Goal: Information Seeking & Learning: Find specific fact

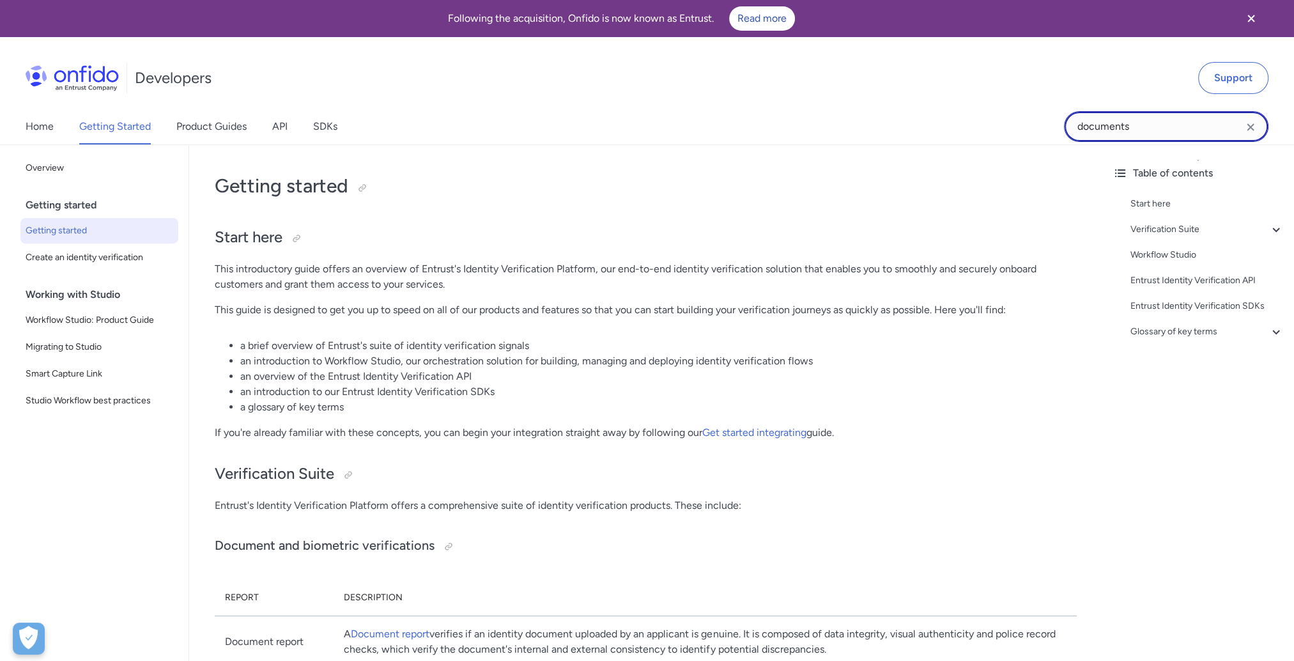
click at [1112, 122] on input "documents" at bounding box center [1166, 126] width 204 height 31
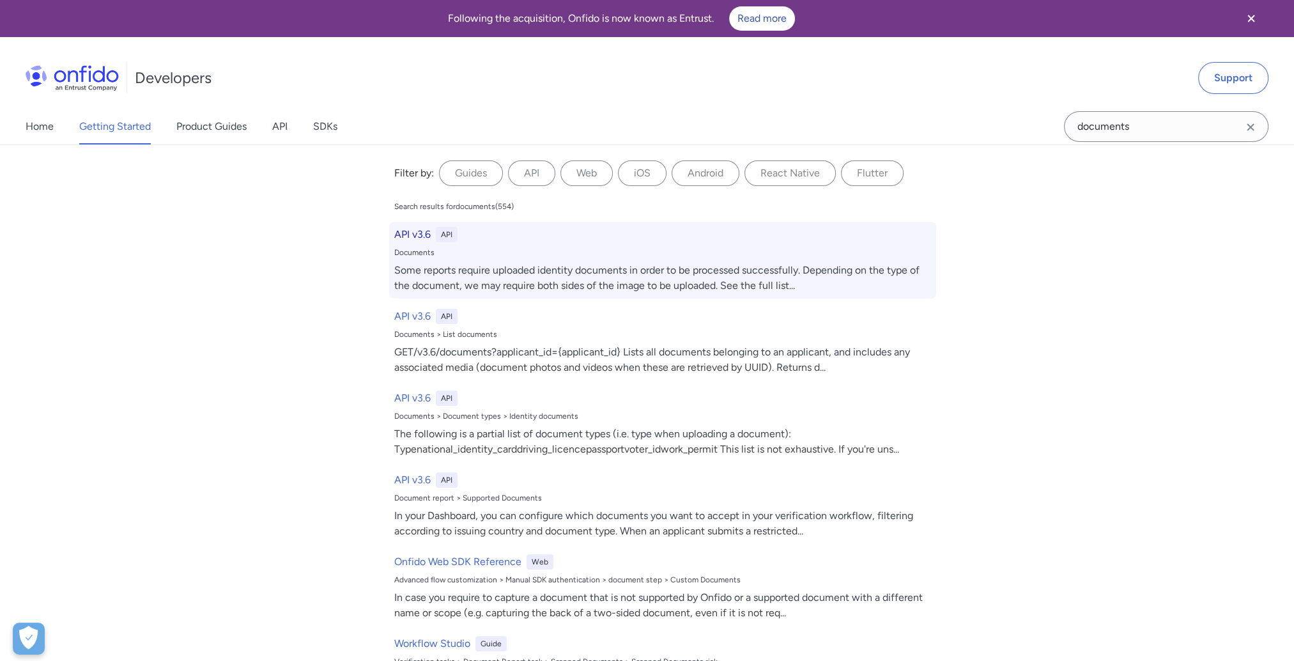
click at [417, 234] on h6 "API v3.6" at bounding box center [412, 234] width 36 height 15
select select "http"
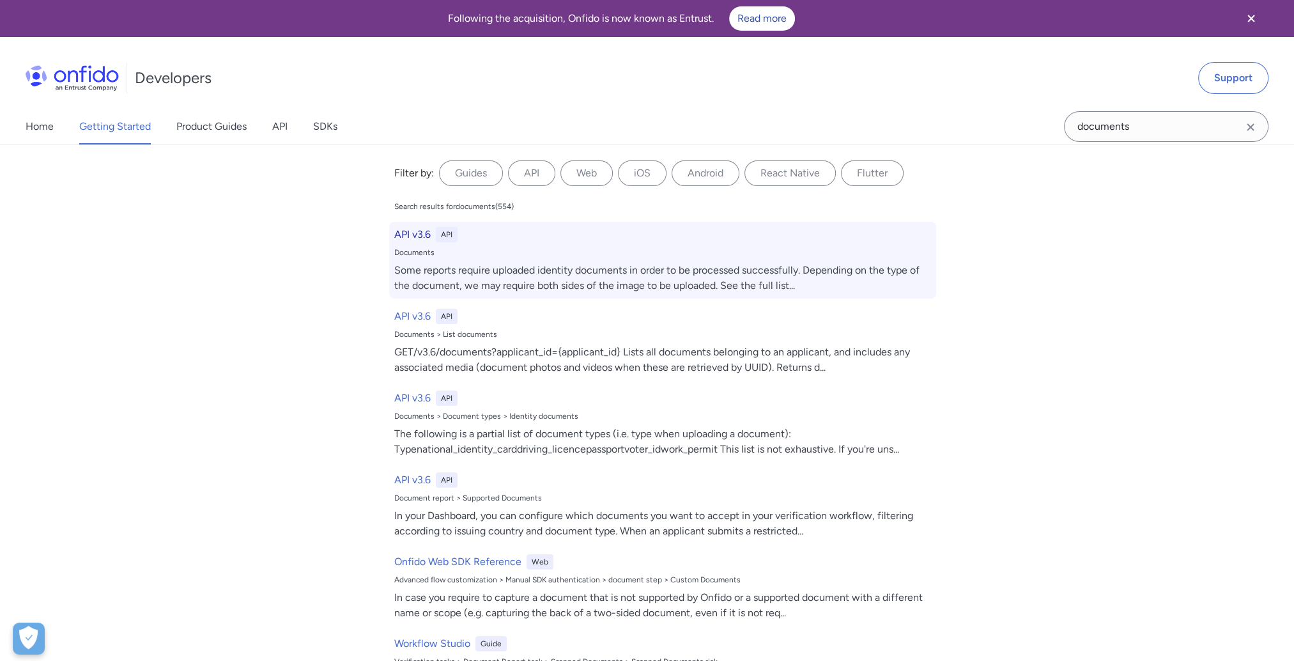
select select "http"
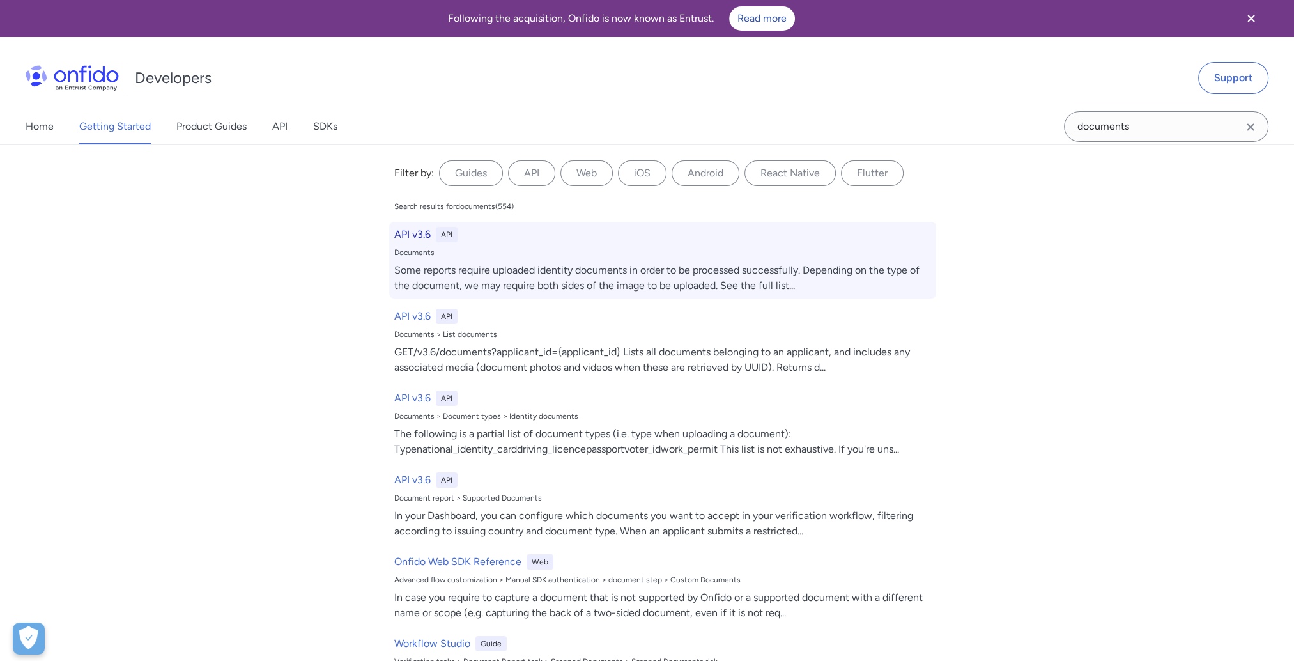
select select "http"
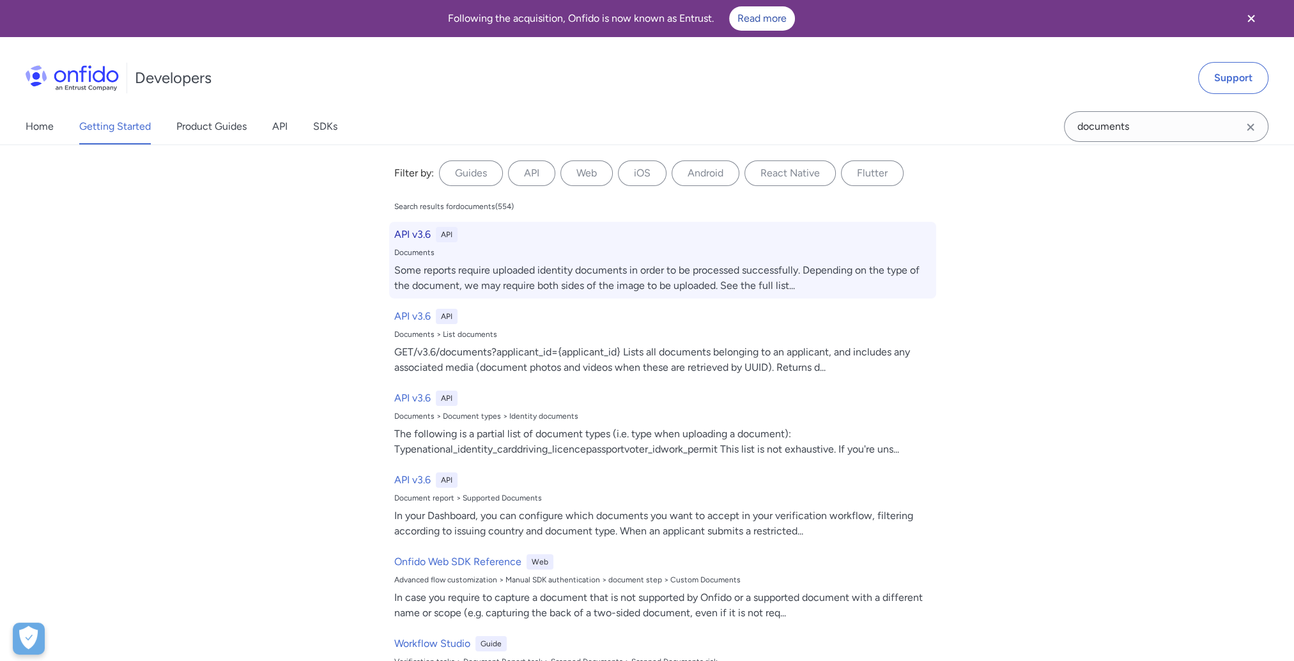
select select "http"
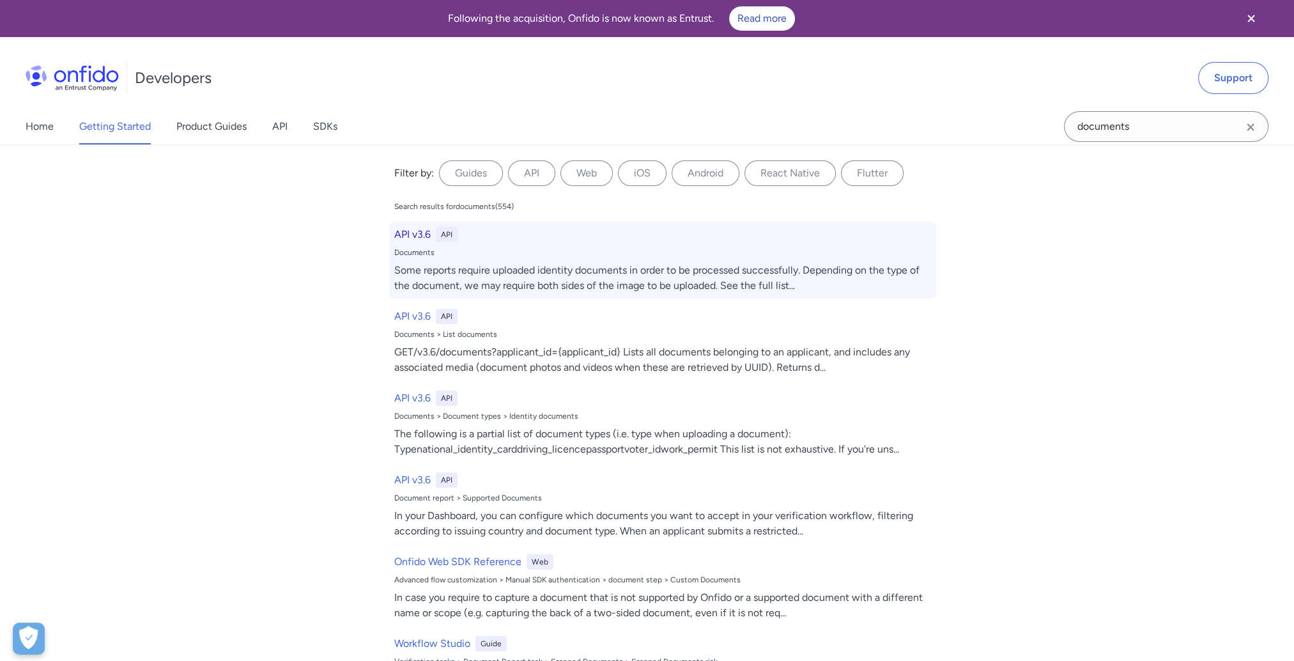
select select "http"
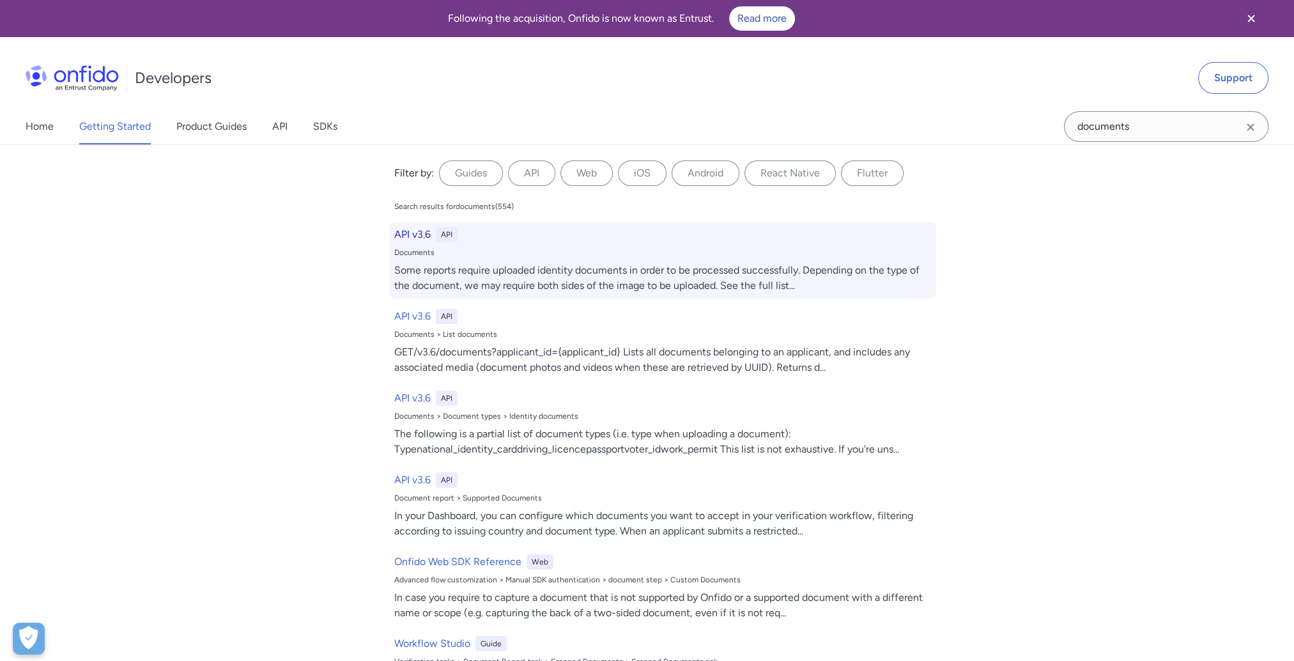
select select "http"
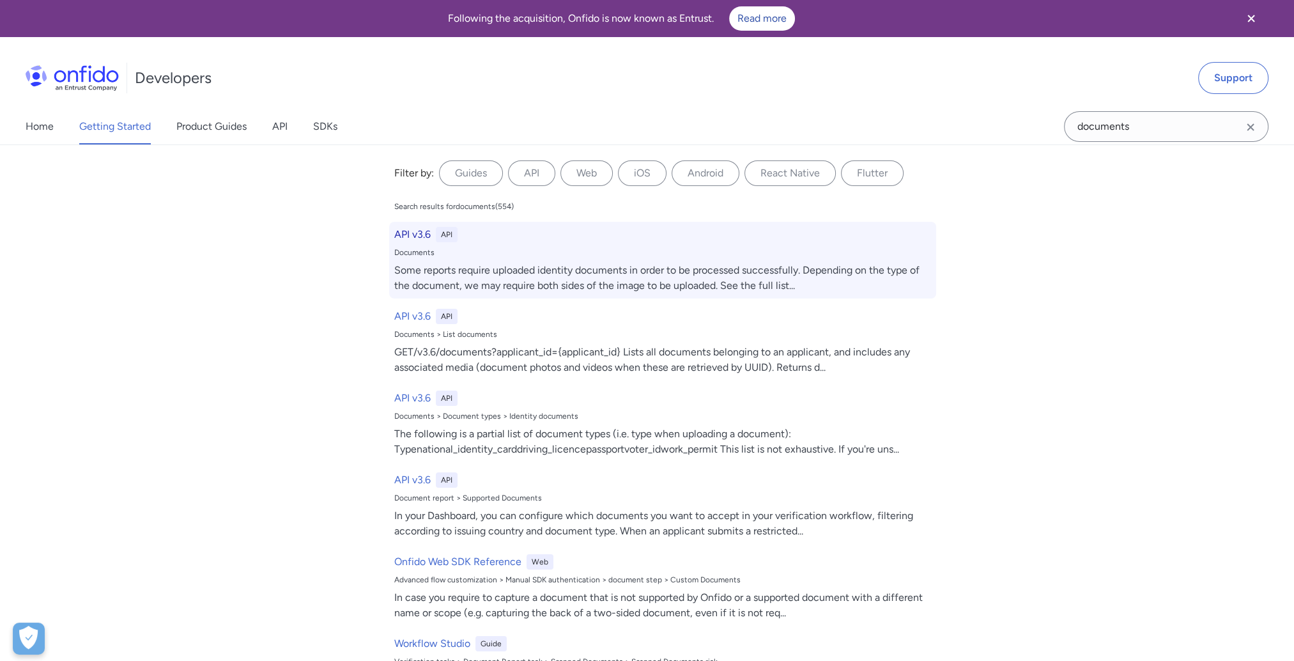
select select "http"
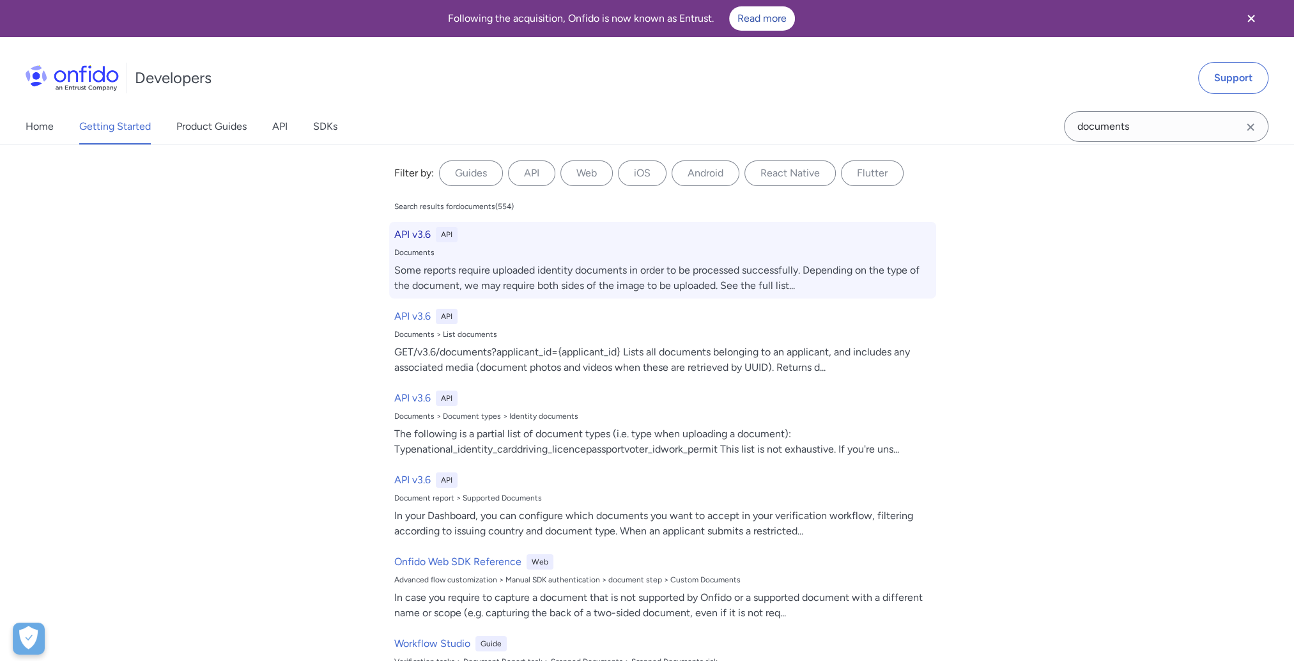
select select "http"
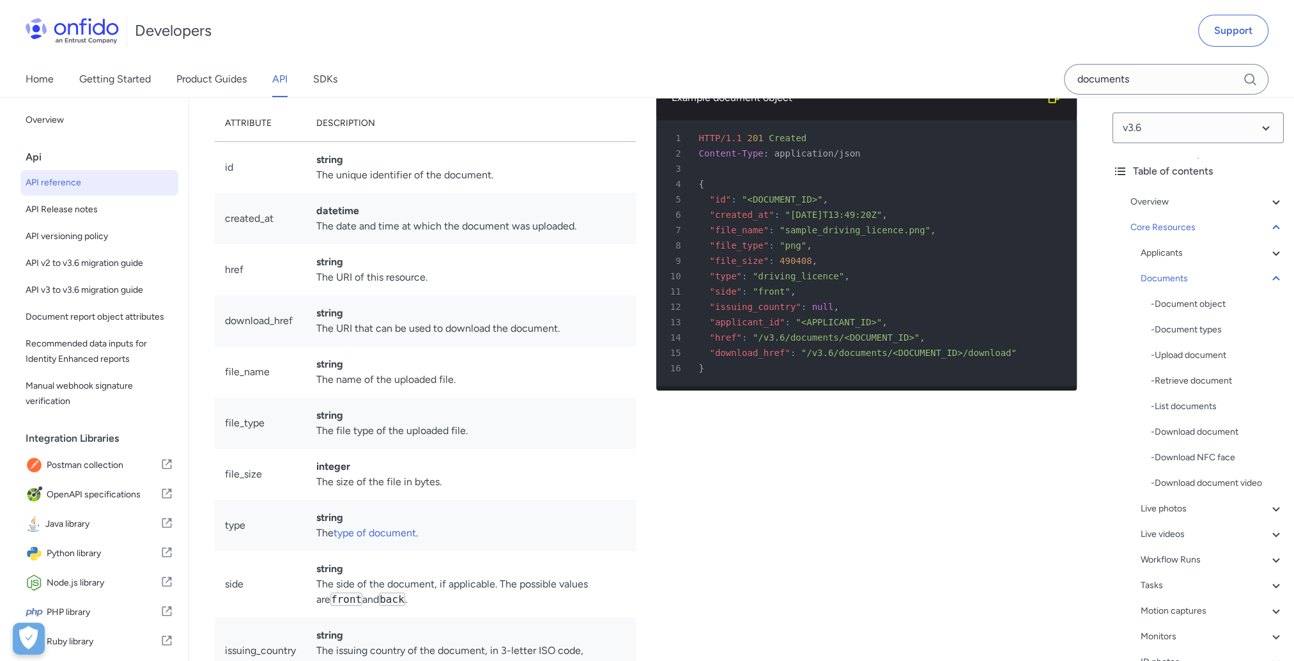
scroll to position [19557, 0]
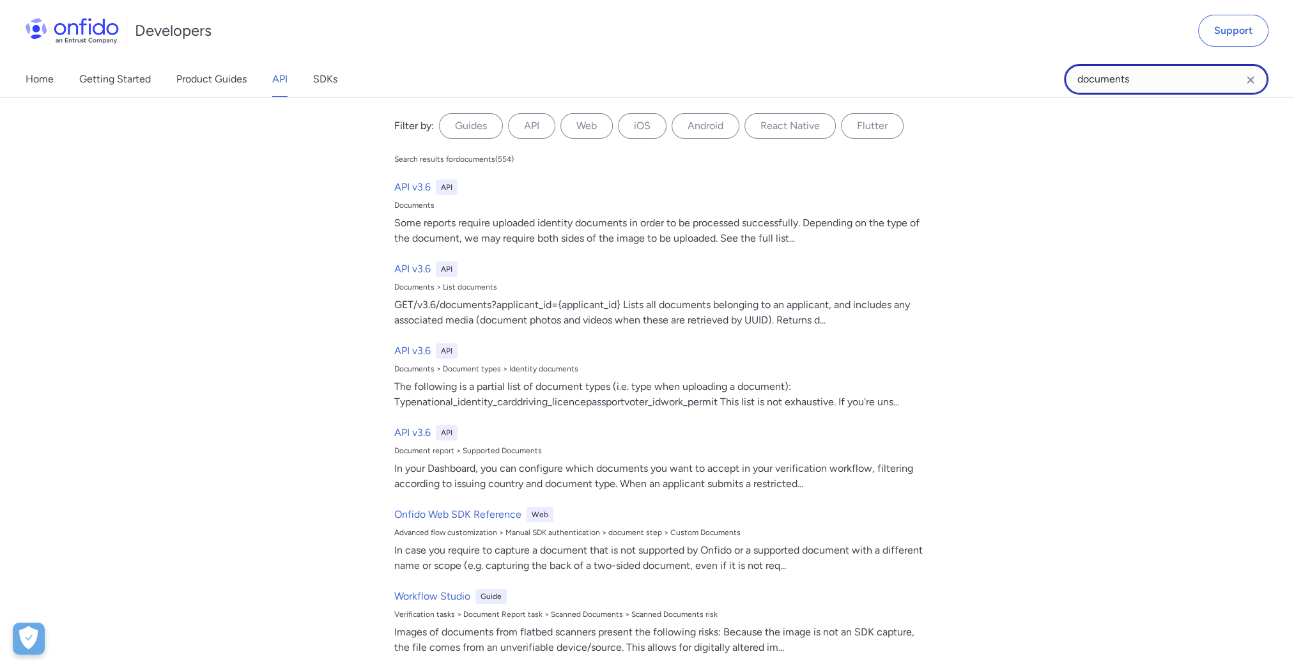
click at [1142, 78] on input "documents" at bounding box center [1166, 79] width 204 height 31
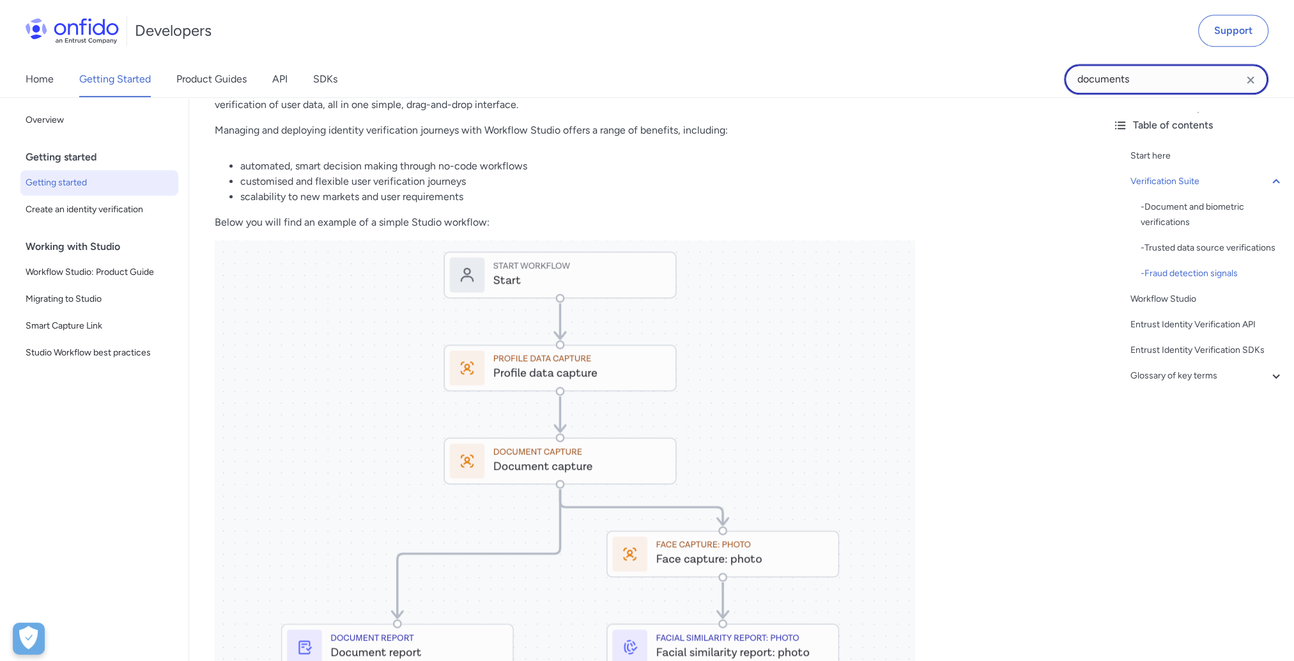
scroll to position [1469, 0]
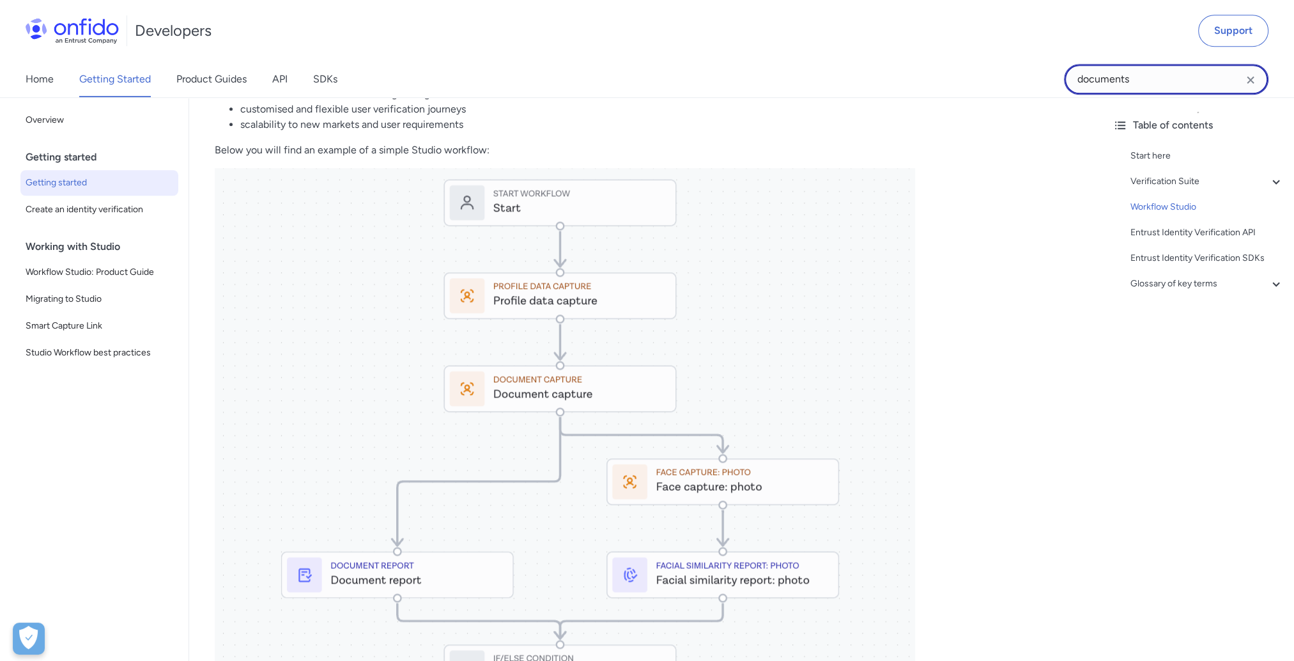
drag, startPoint x: 1147, startPoint y: 85, endPoint x: 1018, endPoint y: 83, distance: 129.1
click at [1018, 83] on div "Home Getting Started Product Guides API SDKs documents" at bounding box center [647, 79] width 1294 height 36
type input "address"
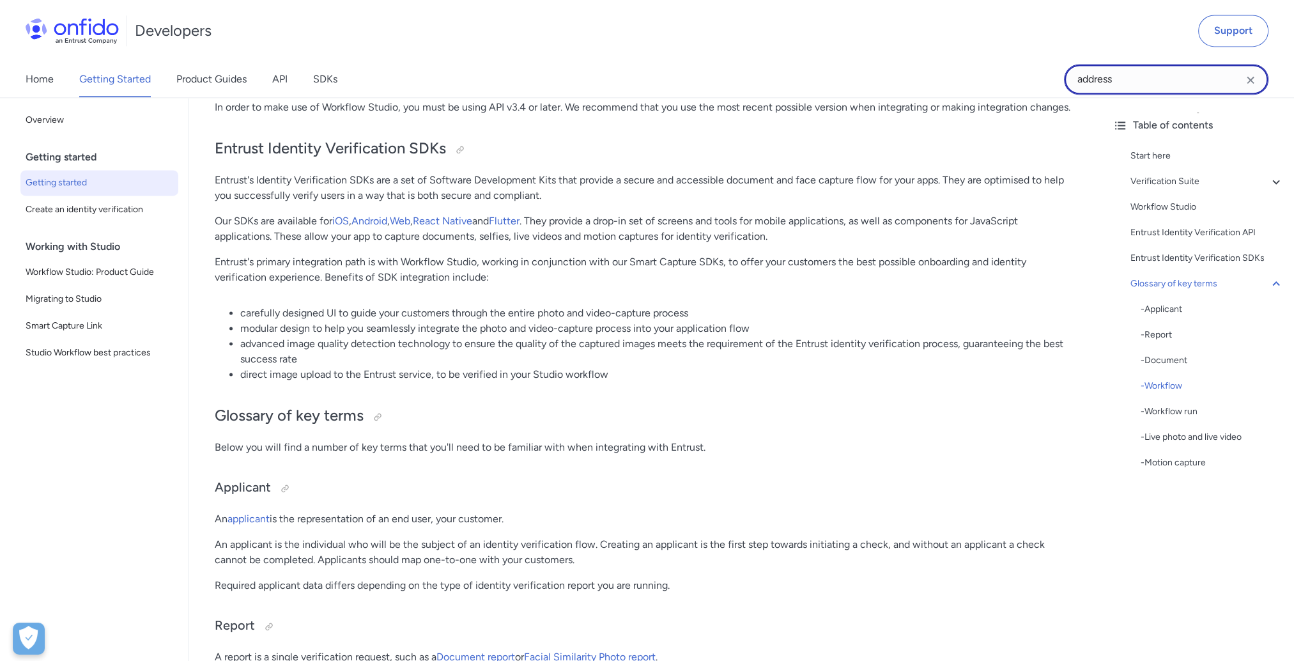
scroll to position [2500, 0]
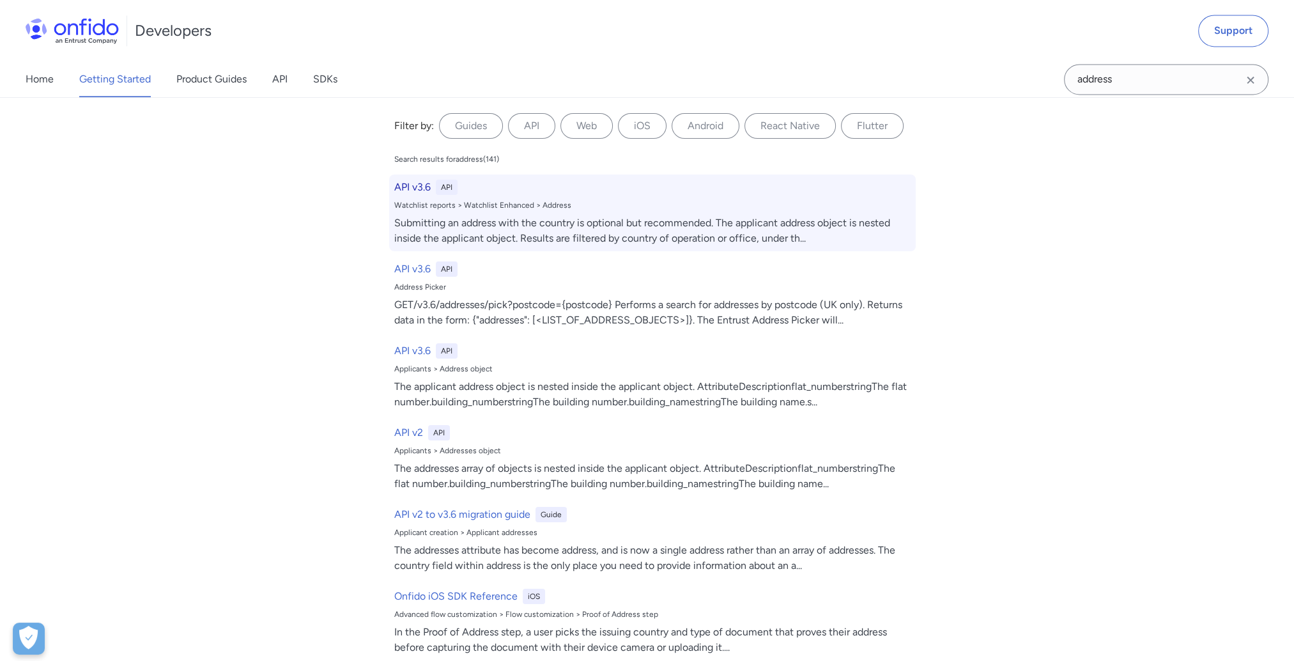
click at [402, 190] on h6 "API v3.6" at bounding box center [412, 187] width 36 height 15
select select "http"
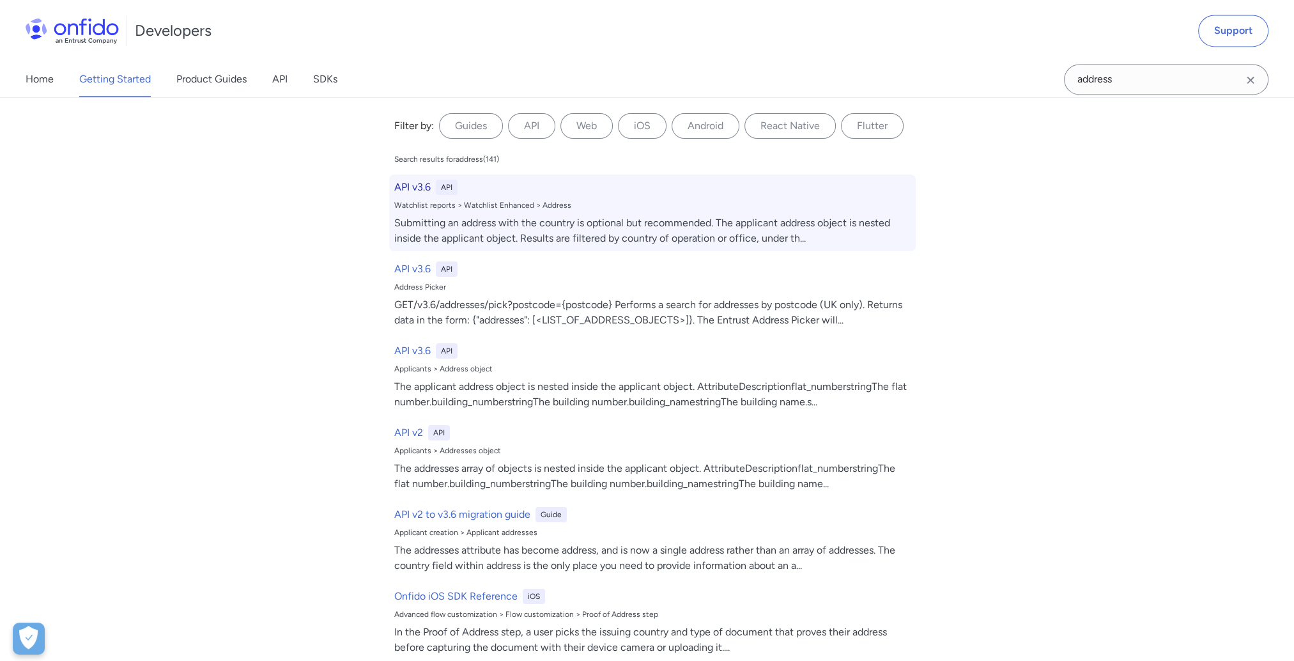
select select "http"
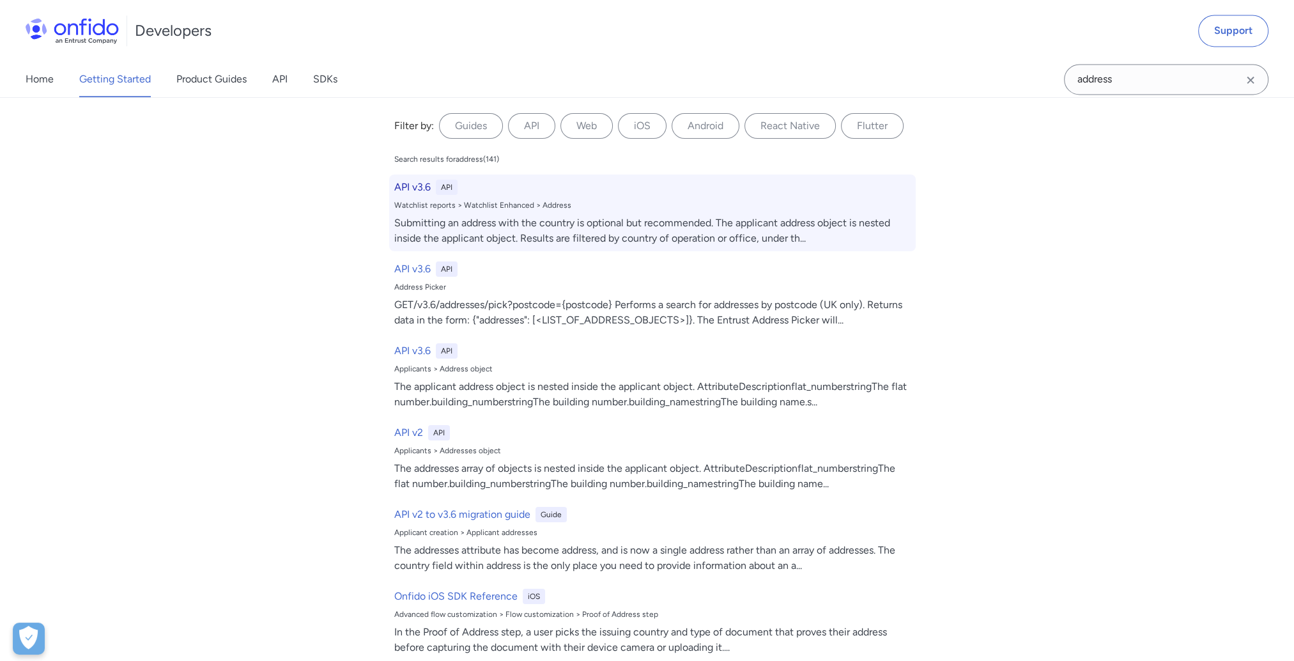
select select "http"
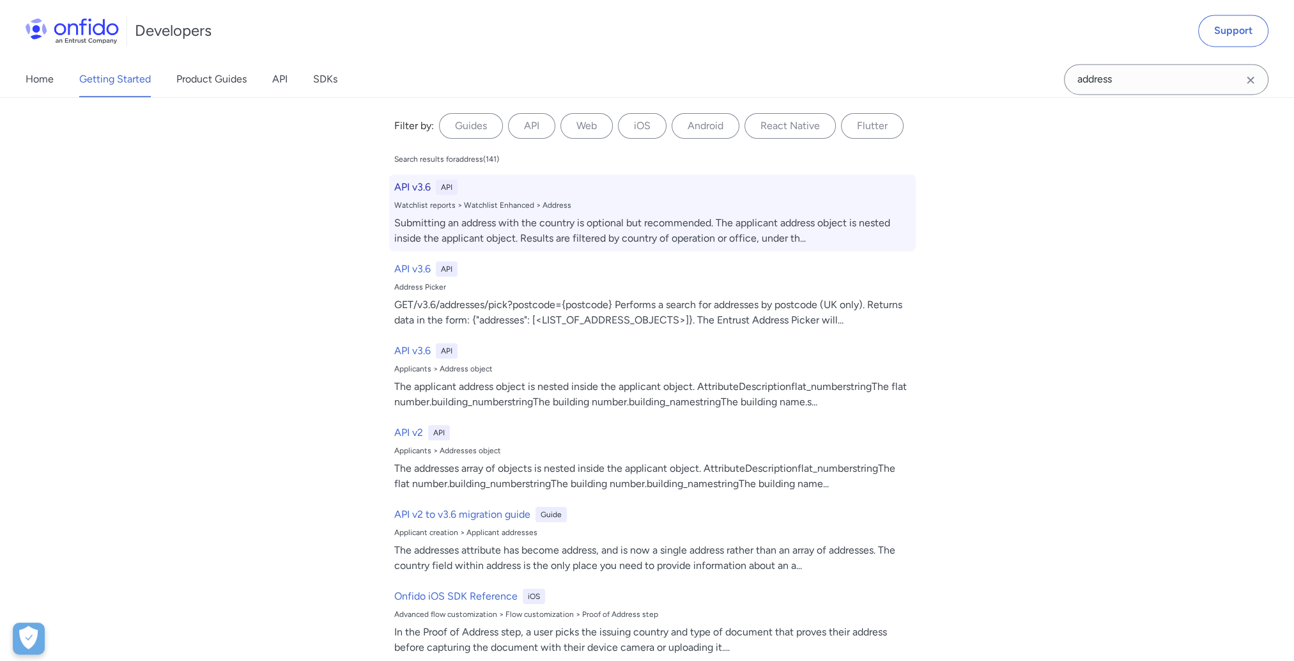
select select "http"
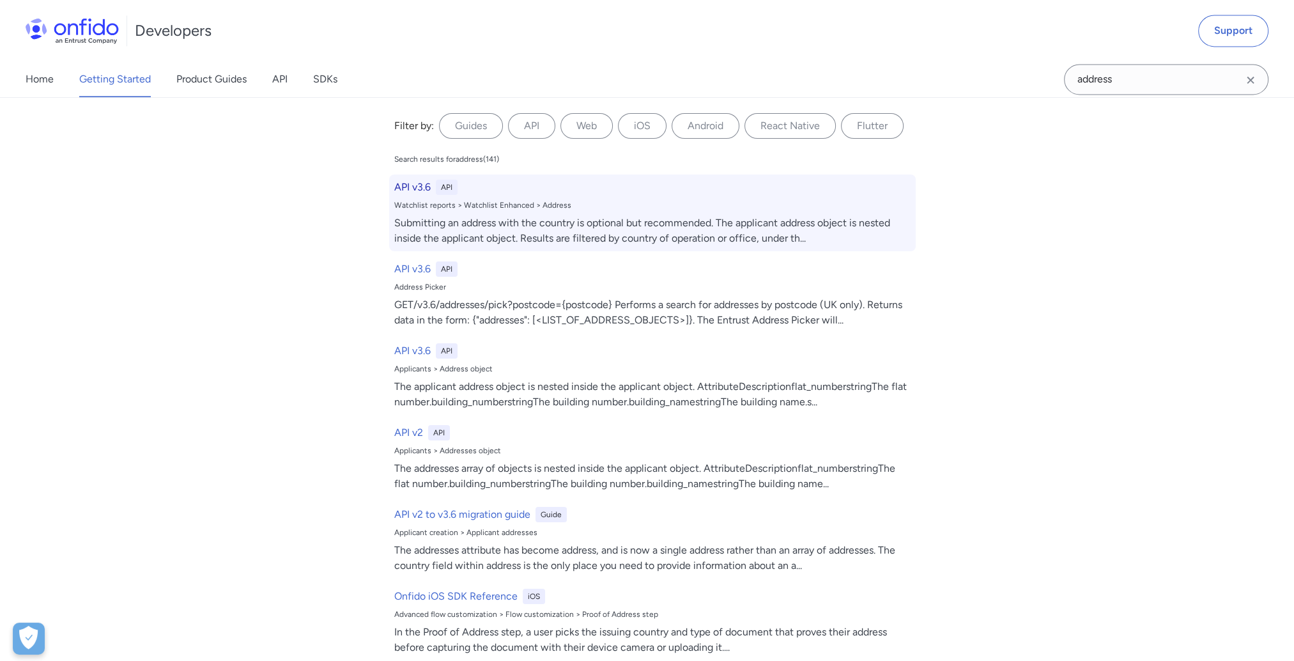
select select "http"
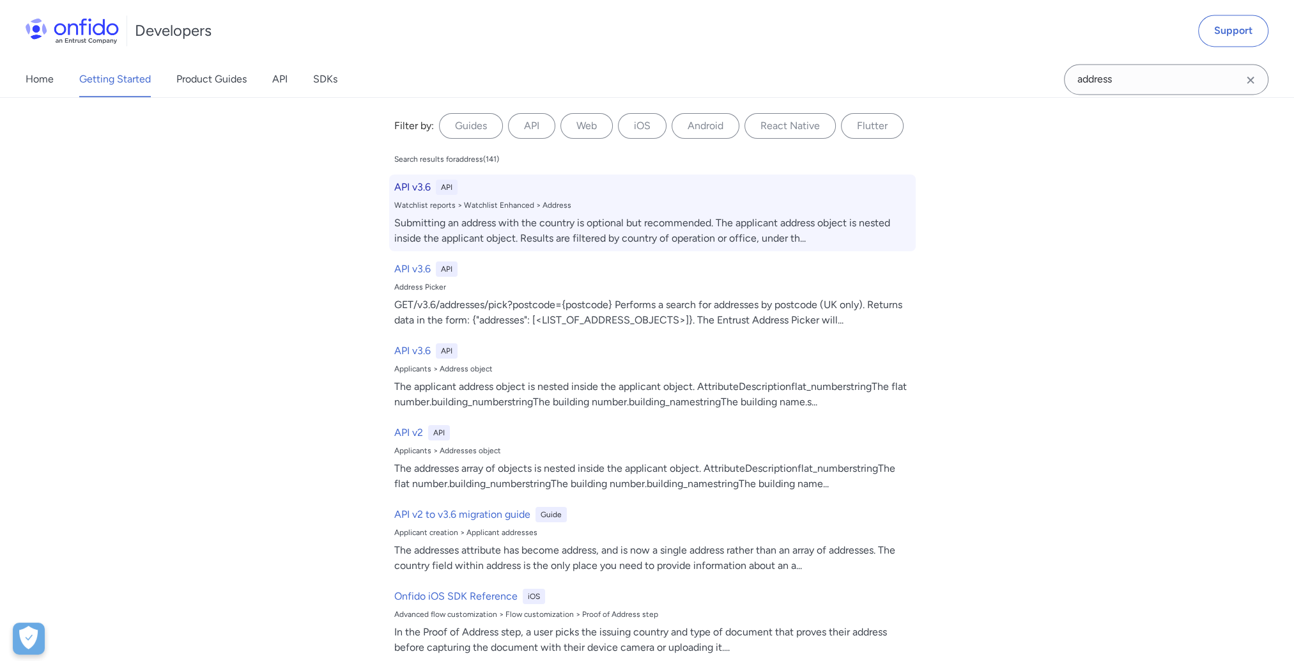
select select "http"
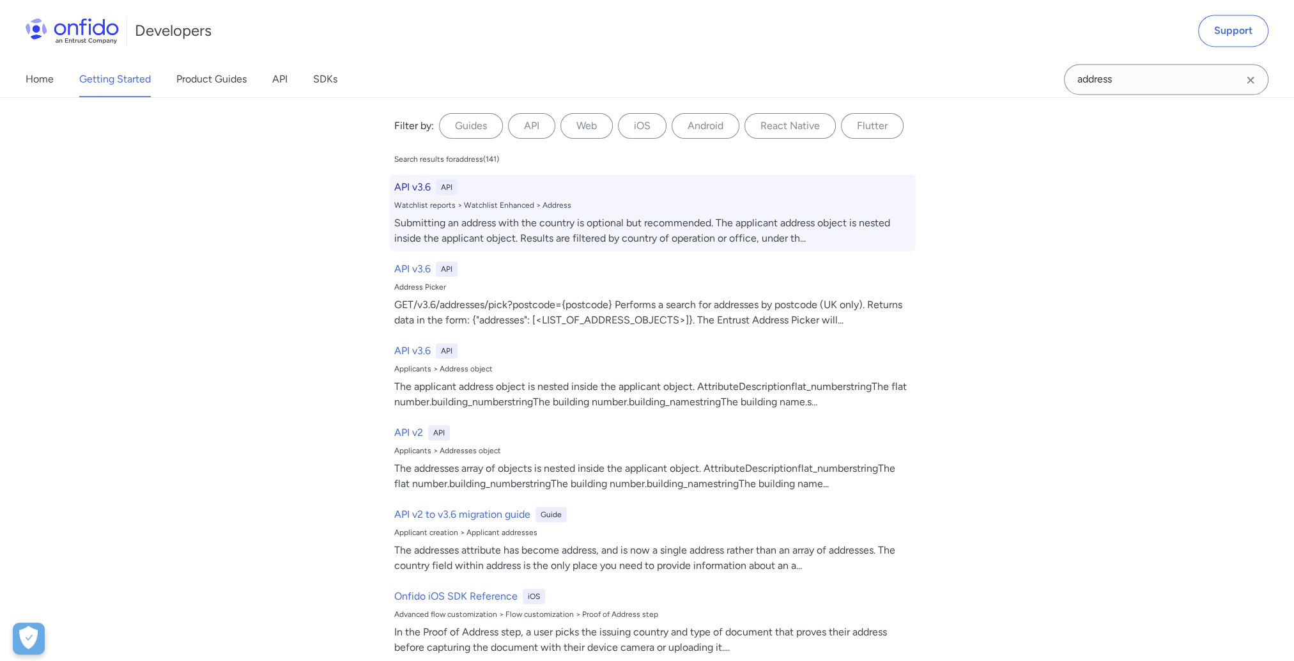
select select "http"
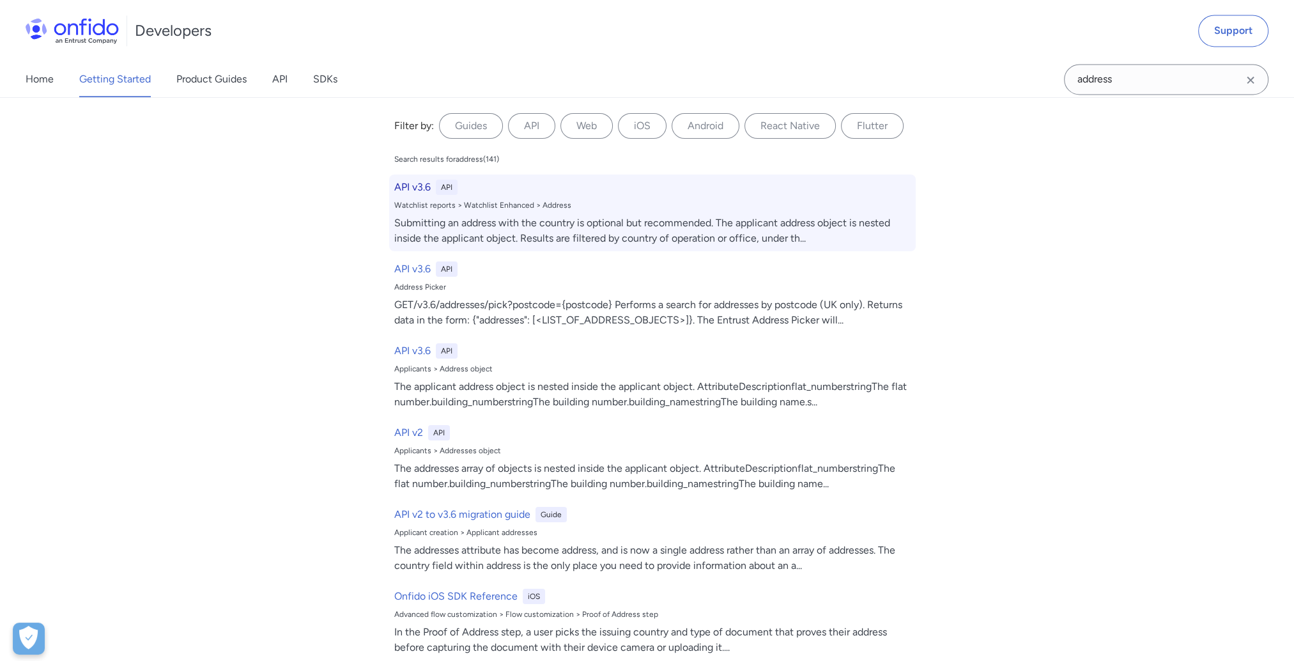
select select "http"
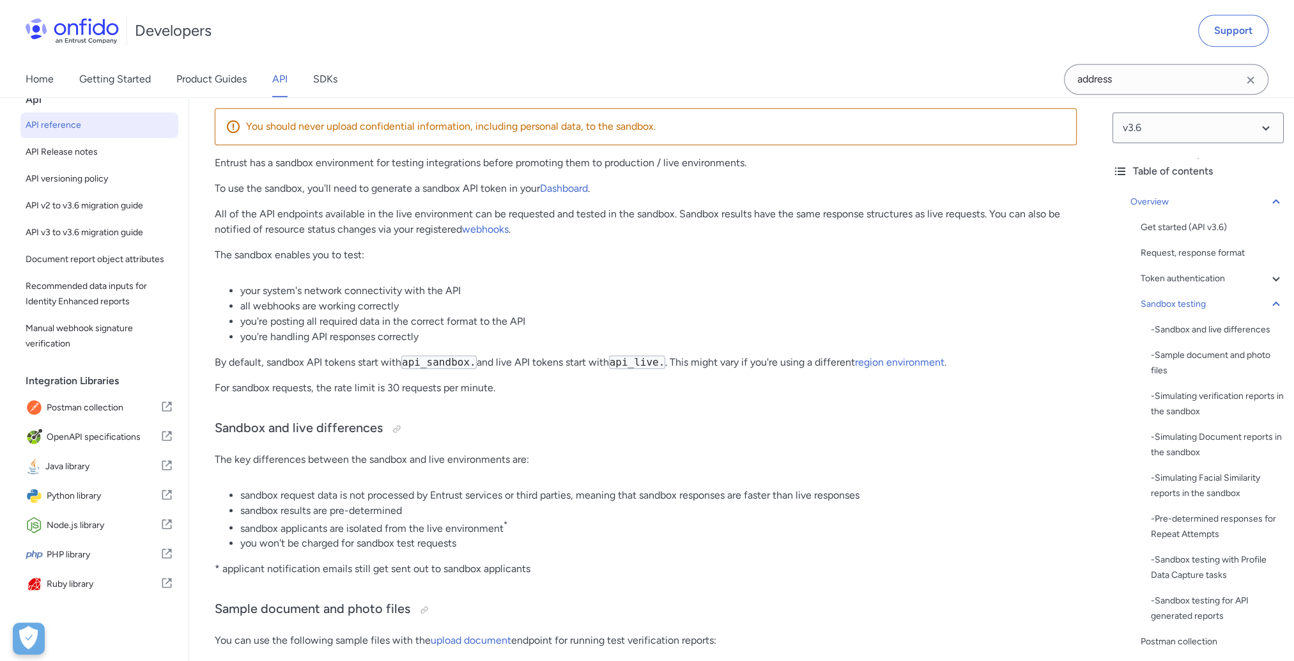
scroll to position [14319, 0]
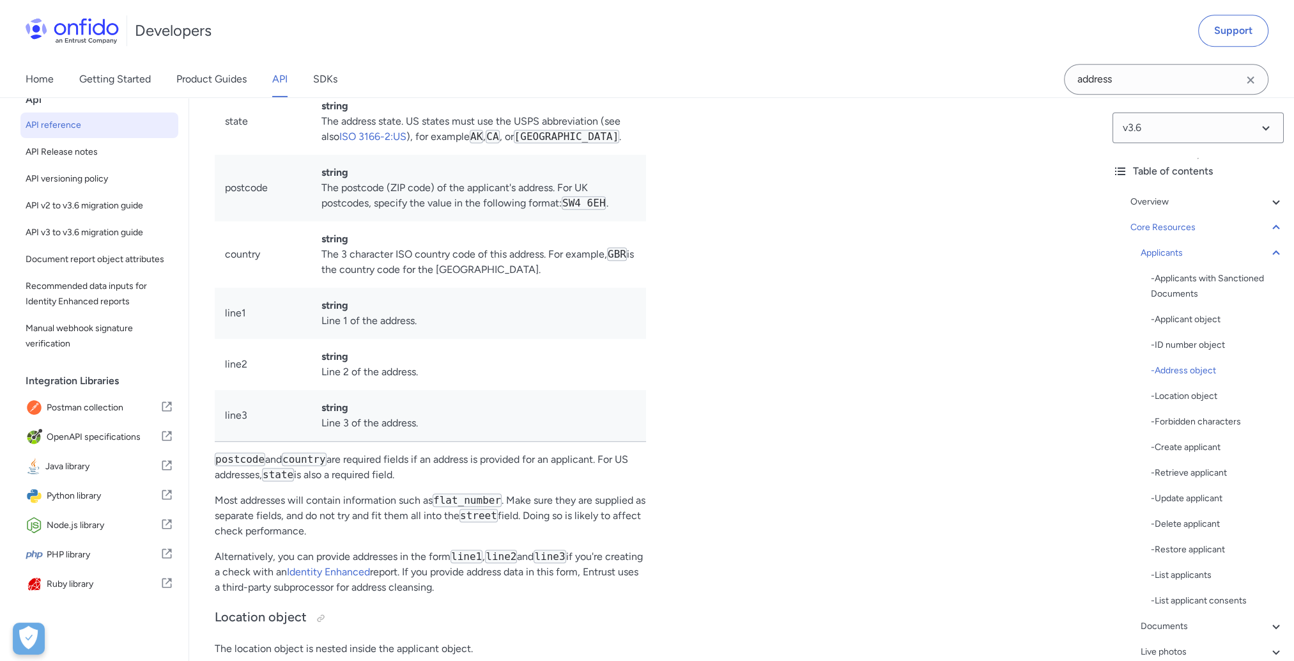
click at [925, 45] on div "Developers Support" at bounding box center [647, 30] width 1294 height 61
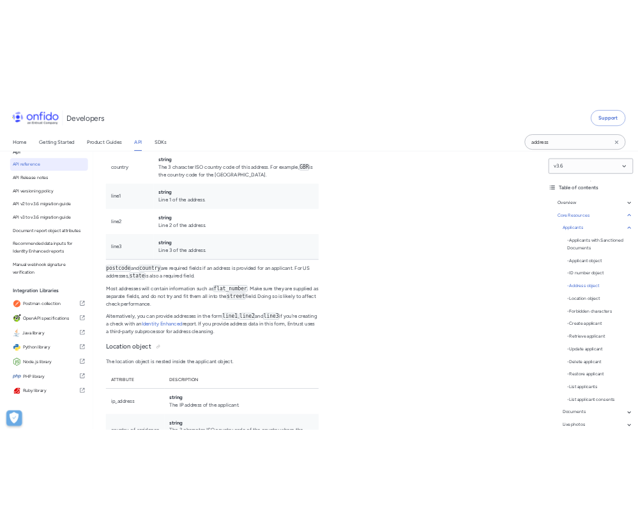
scroll to position [14382, 0]
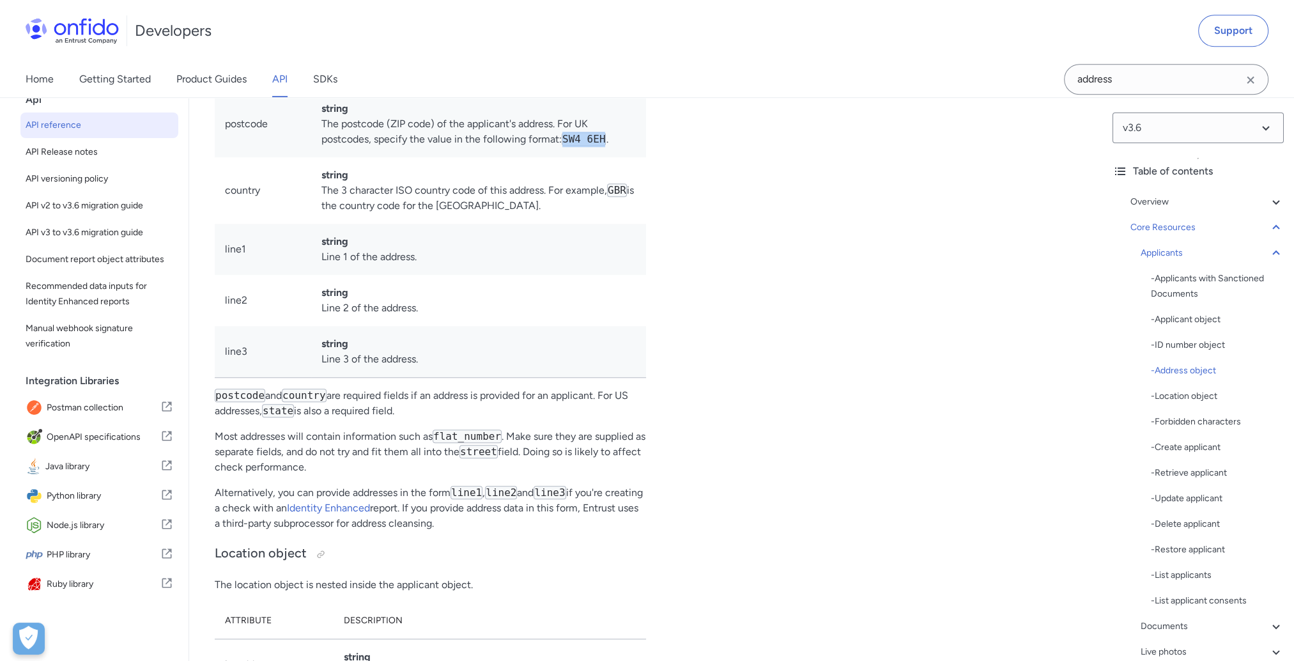
drag, startPoint x: 565, startPoint y: 285, endPoint x: 602, endPoint y: 282, distance: 36.5
click at [602, 146] on code "SW4 6EH" at bounding box center [584, 138] width 44 height 13
click at [600, 146] on code "SW4 6EH" at bounding box center [584, 138] width 44 height 13
drag, startPoint x: 601, startPoint y: 286, endPoint x: 566, endPoint y: 286, distance: 35.1
click at [566, 146] on code "SW4 6EH" at bounding box center [584, 138] width 44 height 13
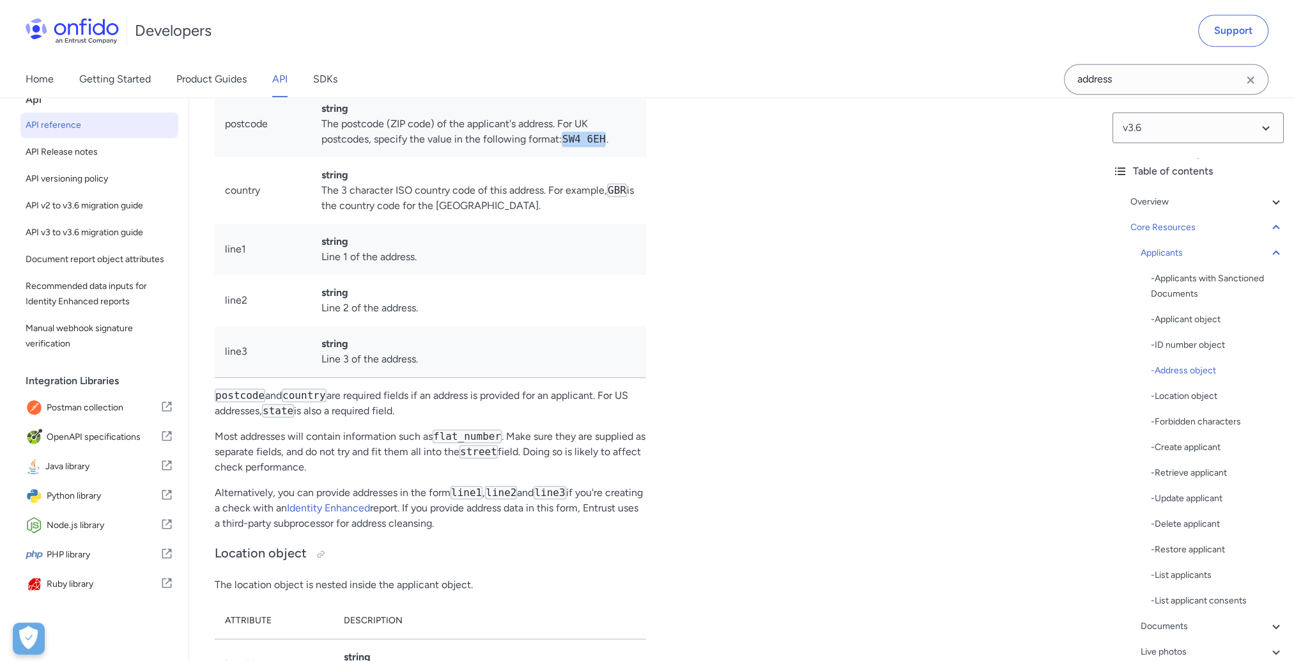
copy code "SW4 6EH"
click at [497, 157] on td "string The postcode (ZIP code) of the applicant's address. For UK postcodes, sp…" at bounding box center [478, 124] width 335 height 66
drag, startPoint x: 374, startPoint y: 267, endPoint x: 613, endPoint y: 285, distance: 239.6
click at [613, 157] on td "string The postcode (ZIP code) of the applicant's address. For UK postcodes, sp…" at bounding box center [478, 124] width 335 height 66
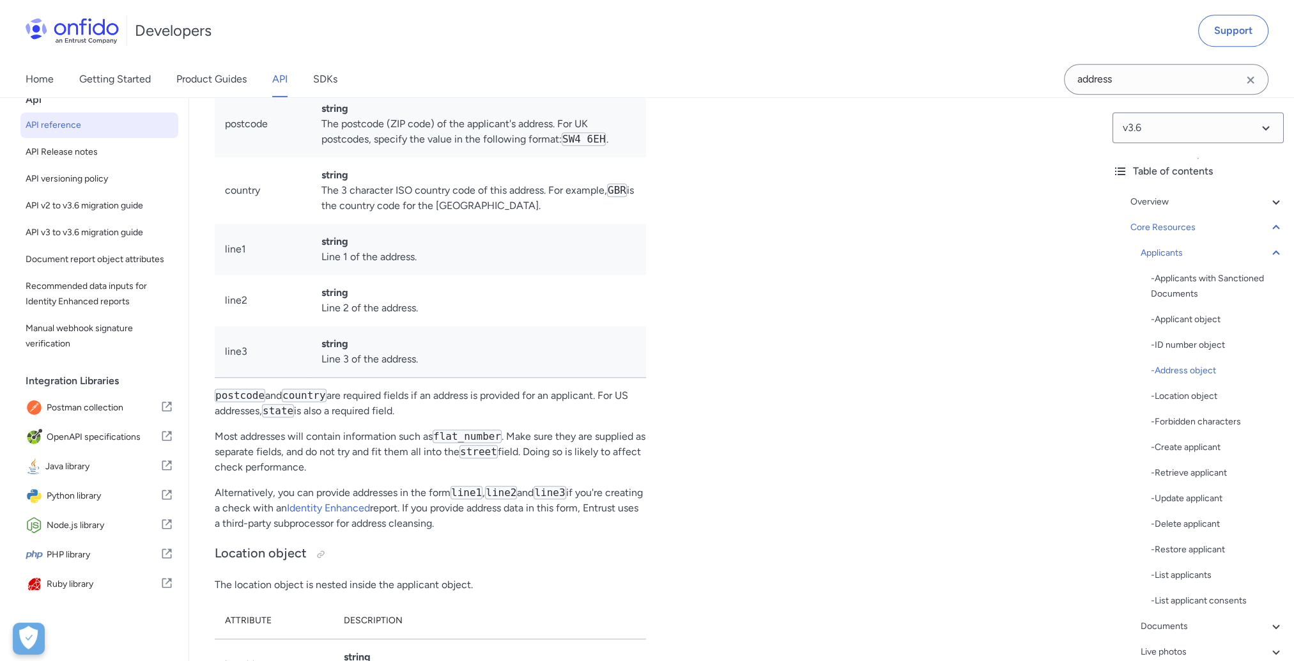
drag, startPoint x: 613, startPoint y: 285, endPoint x: 848, endPoint y: 311, distance: 236.6
drag, startPoint x: 341, startPoint y: 267, endPoint x: 588, endPoint y: 259, distance: 247.4
click at [588, 157] on td "string The postcode (ZIP code) of the applicant's address. For UK postcodes, sp…" at bounding box center [478, 124] width 335 height 66
click at [473, 157] on td "string The postcode (ZIP code) of the applicant's address. For UK postcodes, sp…" at bounding box center [478, 124] width 335 height 66
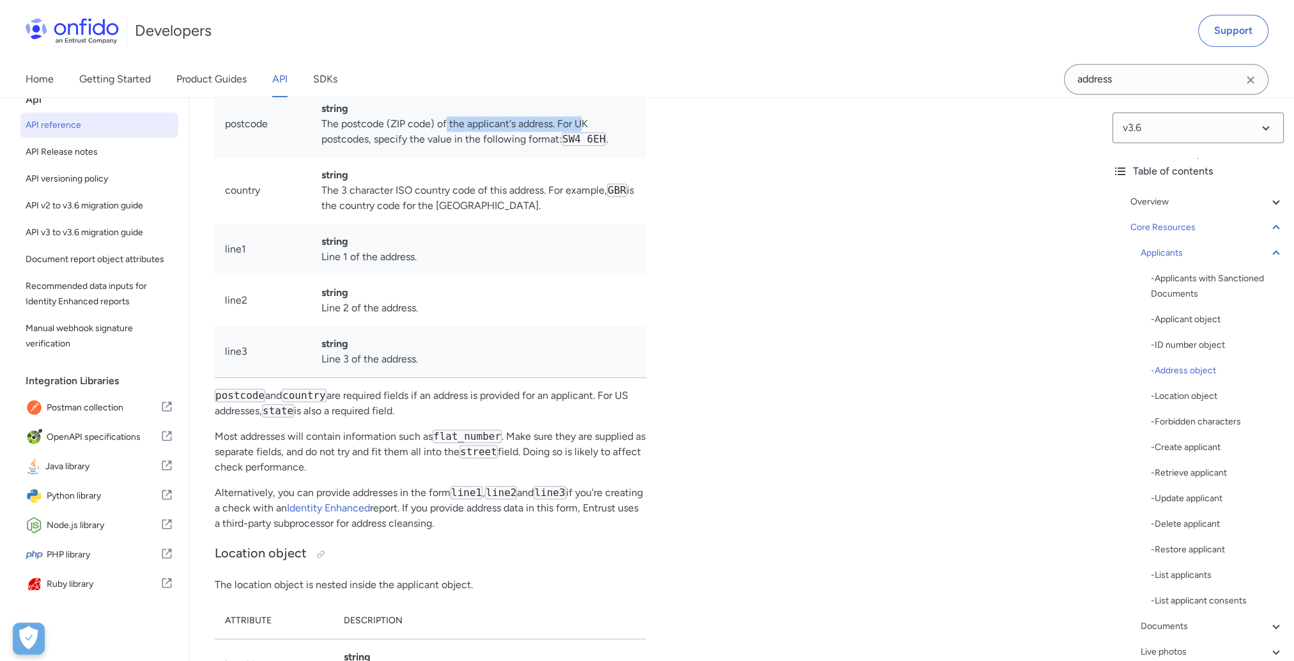
drag, startPoint x: 448, startPoint y: 263, endPoint x: 585, endPoint y: 262, distance: 137.4
click at [585, 157] on td "string The postcode (ZIP code) of the applicant's address. For UK postcodes, sp…" at bounding box center [478, 124] width 335 height 66
drag, startPoint x: 585, startPoint y: 262, endPoint x: 544, endPoint y: 313, distance: 65.5
click at [544, 224] on td "string The 3 character ISO country code of this address. For example, GBR is th…" at bounding box center [478, 190] width 335 height 66
